Goal: Transaction & Acquisition: Purchase product/service

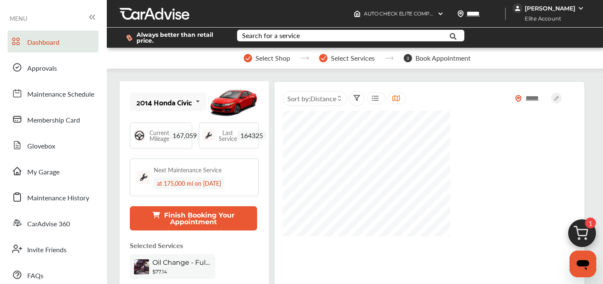
click at [581, 221] on img at bounding box center [582, 236] width 40 height 40
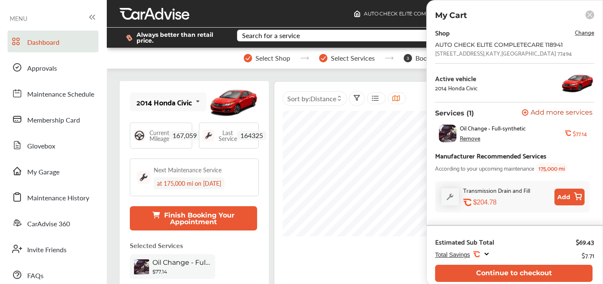
click at [586, 39] on div "Shop Change AUTO CHECK ELITE COMPLETECARE 118941 [STREET_ADDRESS]" at bounding box center [514, 42] width 159 height 30
click at [585, 31] on span "Change" at bounding box center [584, 32] width 19 height 10
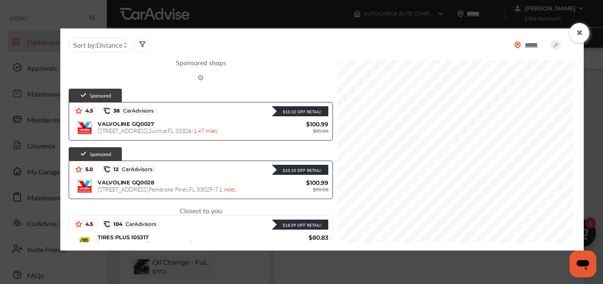
click at [574, 33] on div at bounding box center [579, 33] width 20 height 20
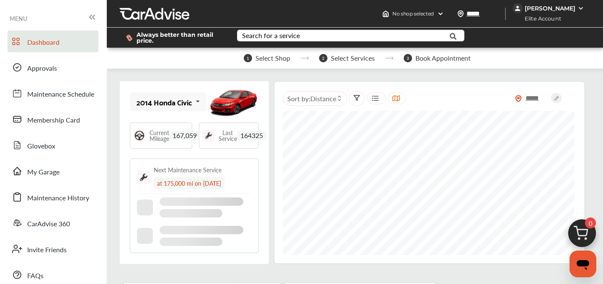
click at [584, 221] on img at bounding box center [582, 236] width 40 height 40
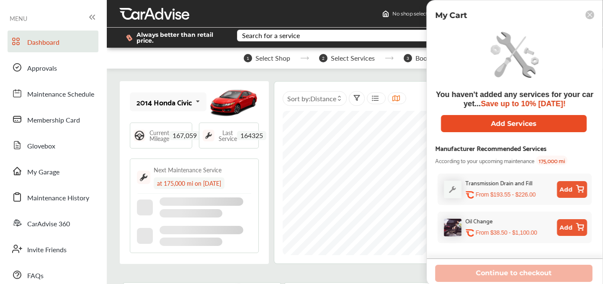
click at [470, 127] on button "Add Services" at bounding box center [514, 123] width 146 height 17
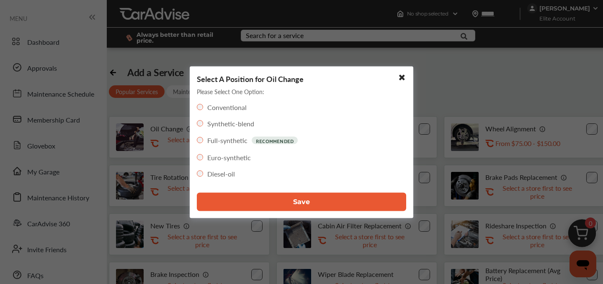
click at [338, 196] on button "Save" at bounding box center [301, 202] width 209 height 18
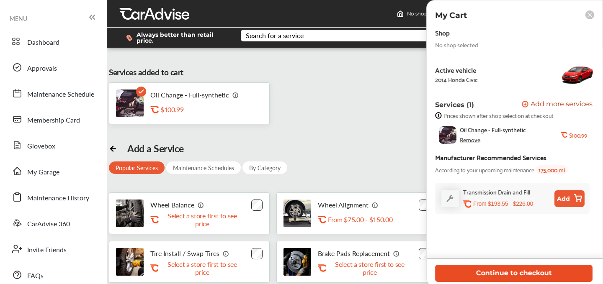
click at [497, 275] on button "Continue to checkout" at bounding box center [513, 273] width 157 height 17
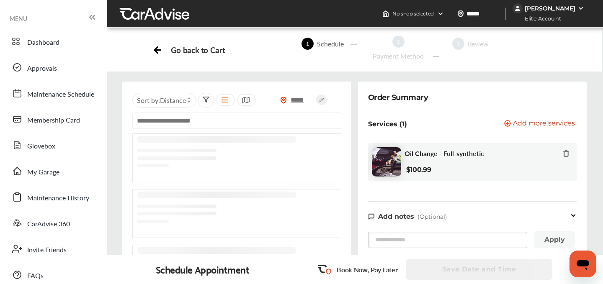
click at [195, 126] on input "text" at bounding box center [237, 121] width 210 height 16
paste input "**********"
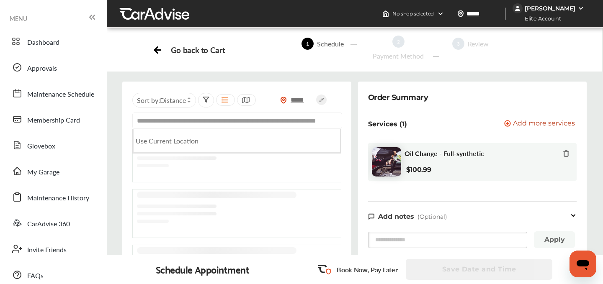
scroll to position [0, 75]
click at [269, 122] on input "**********" at bounding box center [237, 122] width 210 height 18
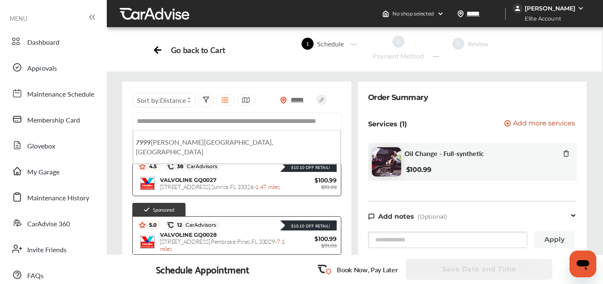
scroll to position [0, 0]
drag, startPoint x: 266, startPoint y: 123, endPoint x: 135, endPoint y: 121, distance: 130.6
click at [135, 121] on input "**********" at bounding box center [237, 122] width 210 height 18
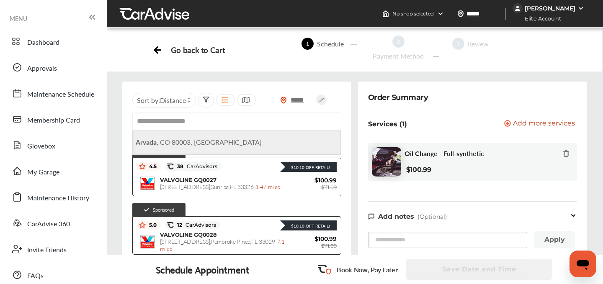
click at [140, 141] on b "Arvada" at bounding box center [146, 142] width 21 height 10
type input "**********"
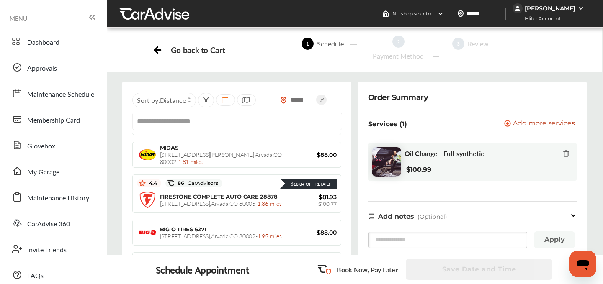
scroll to position [321, 0]
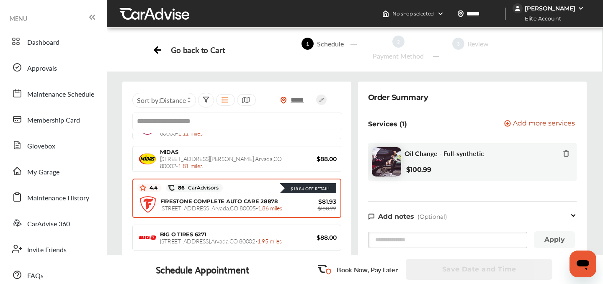
click at [200, 200] on span "FIRESTONE COMPLETE AUTO CARE 28878" at bounding box center [219, 201] width 118 height 7
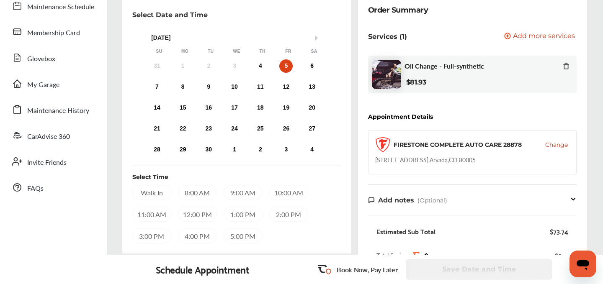
scroll to position [97, 0]
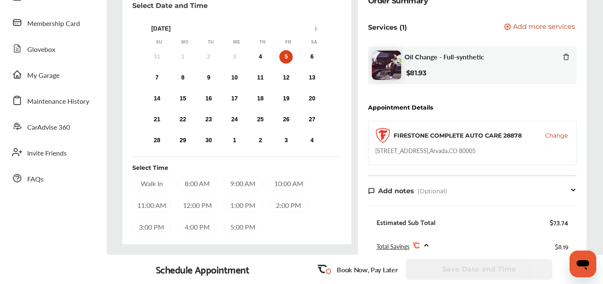
drag, startPoint x: 493, startPoint y: 152, endPoint x: 486, endPoint y: 147, distance: 8.5
click at [486, 147] on div "FIRESTONE COMPLETE AUTO CARE 28878 Change [STREET_ADDRESS]" at bounding box center [472, 143] width 209 height 44
drag, startPoint x: 483, startPoint y: 152, endPoint x: 375, endPoint y: 150, distance: 108.0
click at [375, 150] on div "FIRESTONE COMPLETE AUTO CARE 28878 Change [STREET_ADDRESS]" at bounding box center [472, 143] width 209 height 44
copy div "[STREET_ADDRESS]"
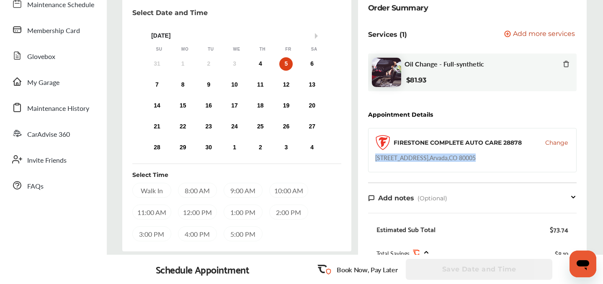
scroll to position [89, 0]
